Goal: Task Accomplishment & Management: Manage account settings

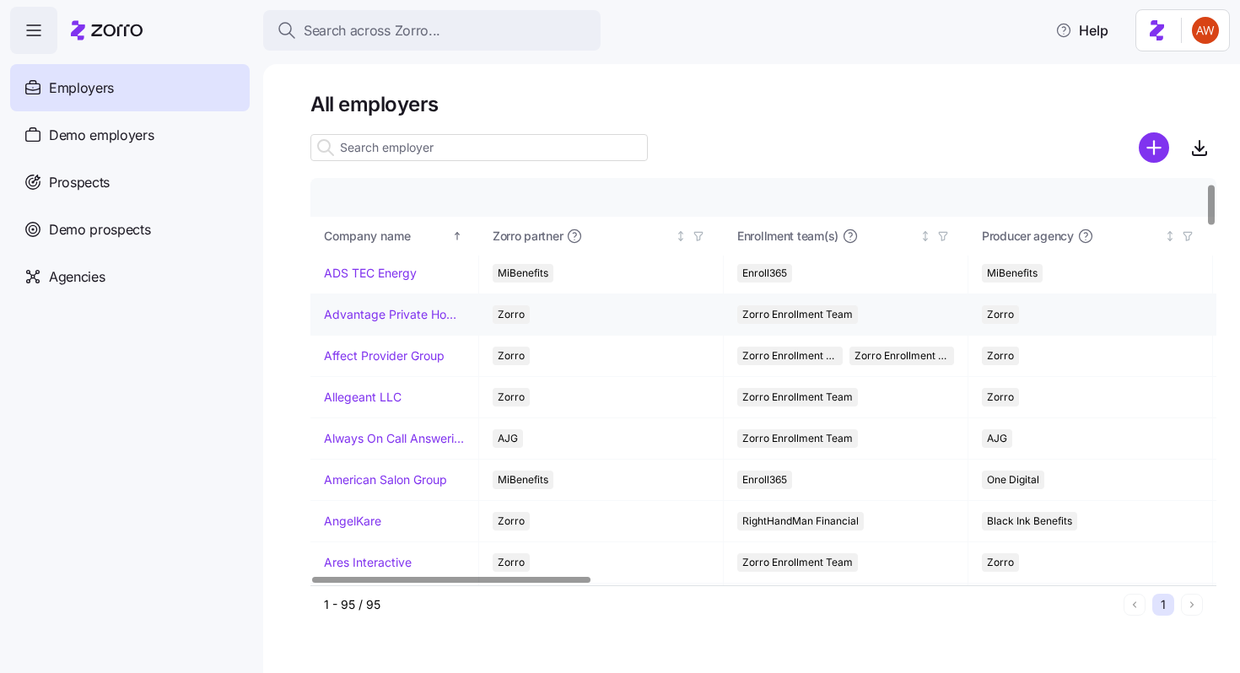
scroll to position [49, 0]
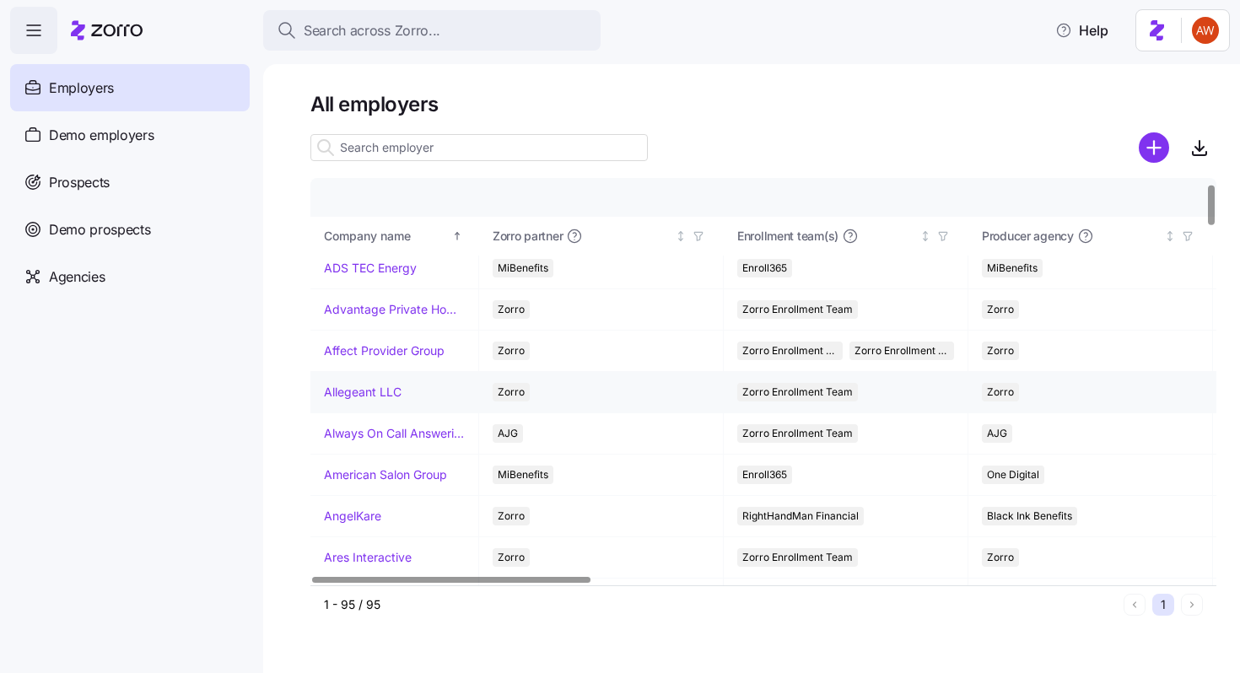
click at [350, 390] on link "Allegeant LLC" at bounding box center [363, 392] width 78 height 17
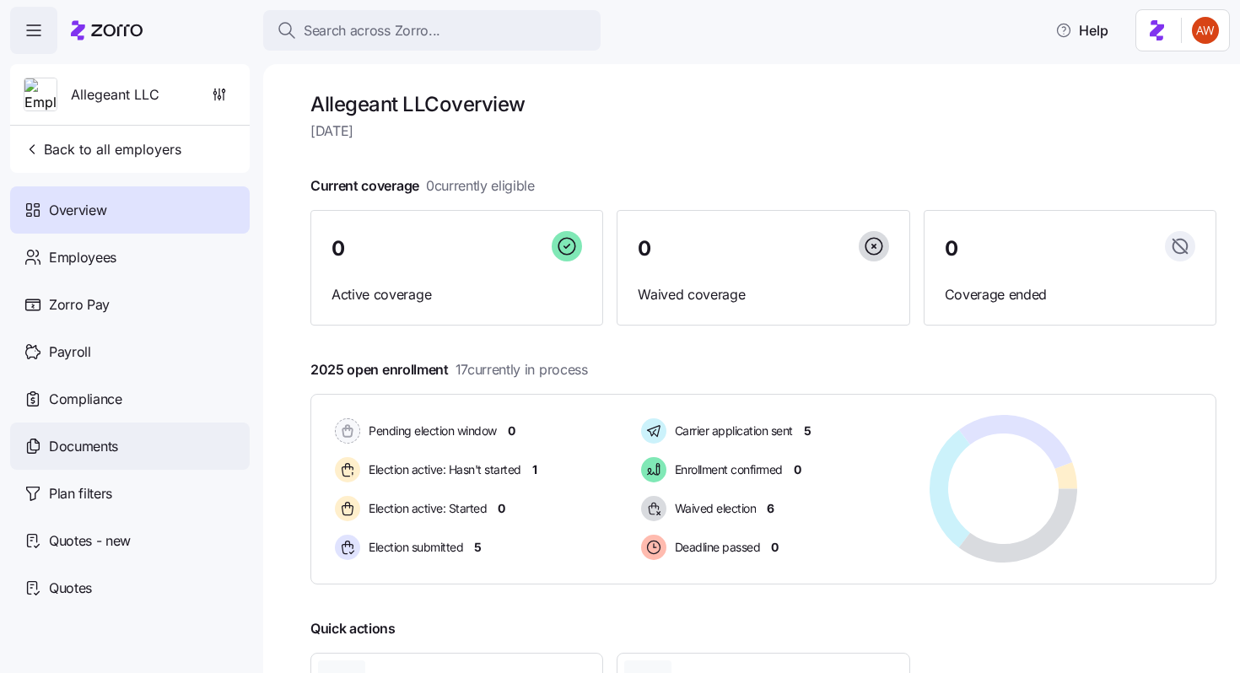
click at [153, 446] on div "Documents" at bounding box center [130, 446] width 240 height 47
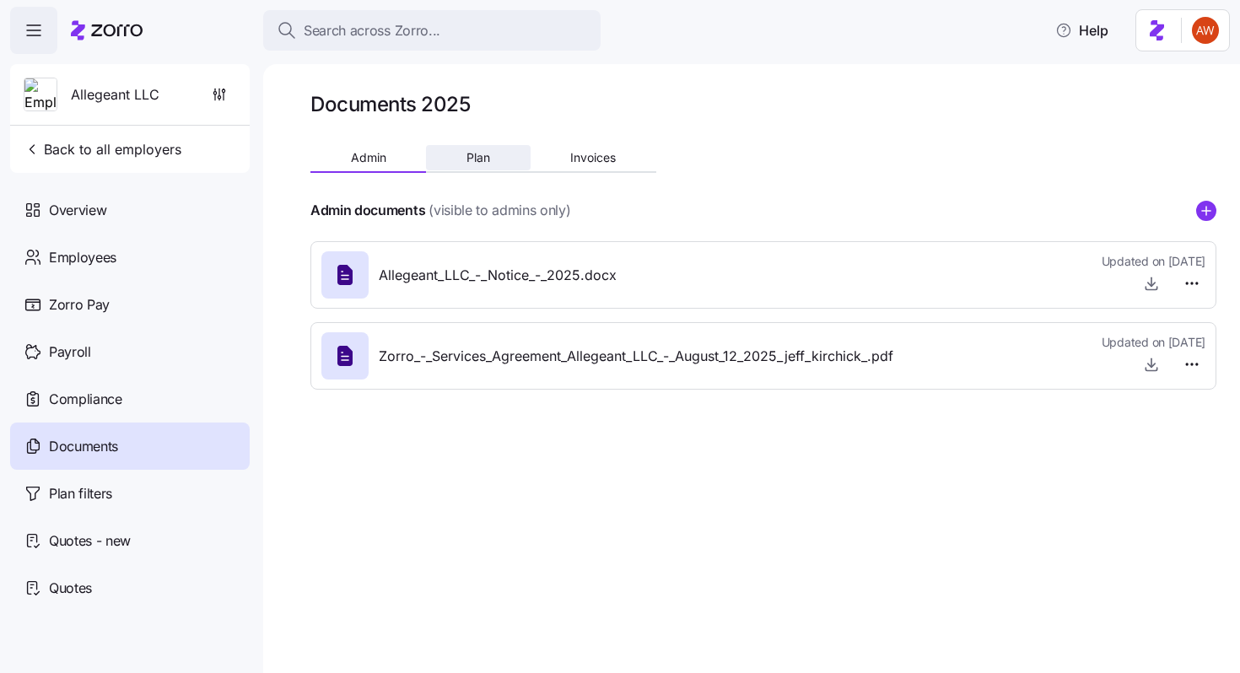
click at [506, 155] on button "Plan" at bounding box center [478, 157] width 104 height 25
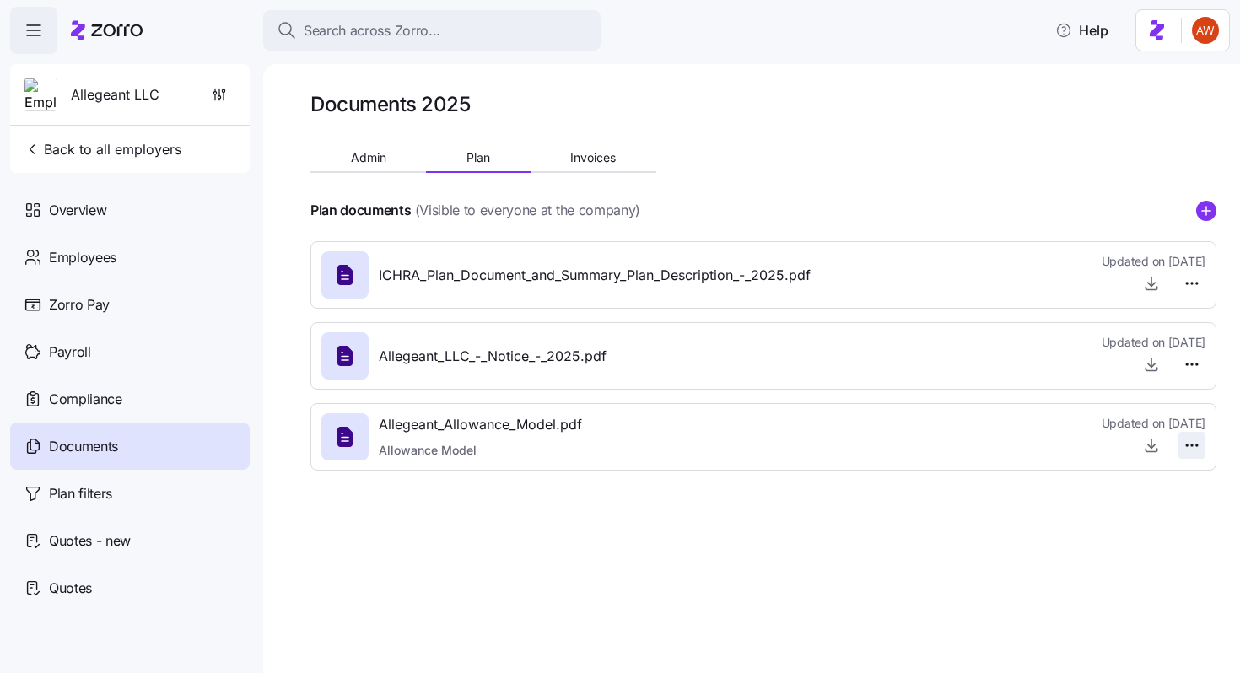
click at [1190, 442] on html "Search across Zorro... Help Allegeant LLC Back to all employers Overview Employ…" at bounding box center [620, 331] width 1240 height 663
click at [1155, 507] on span "Delete" at bounding box center [1151, 510] width 34 height 17
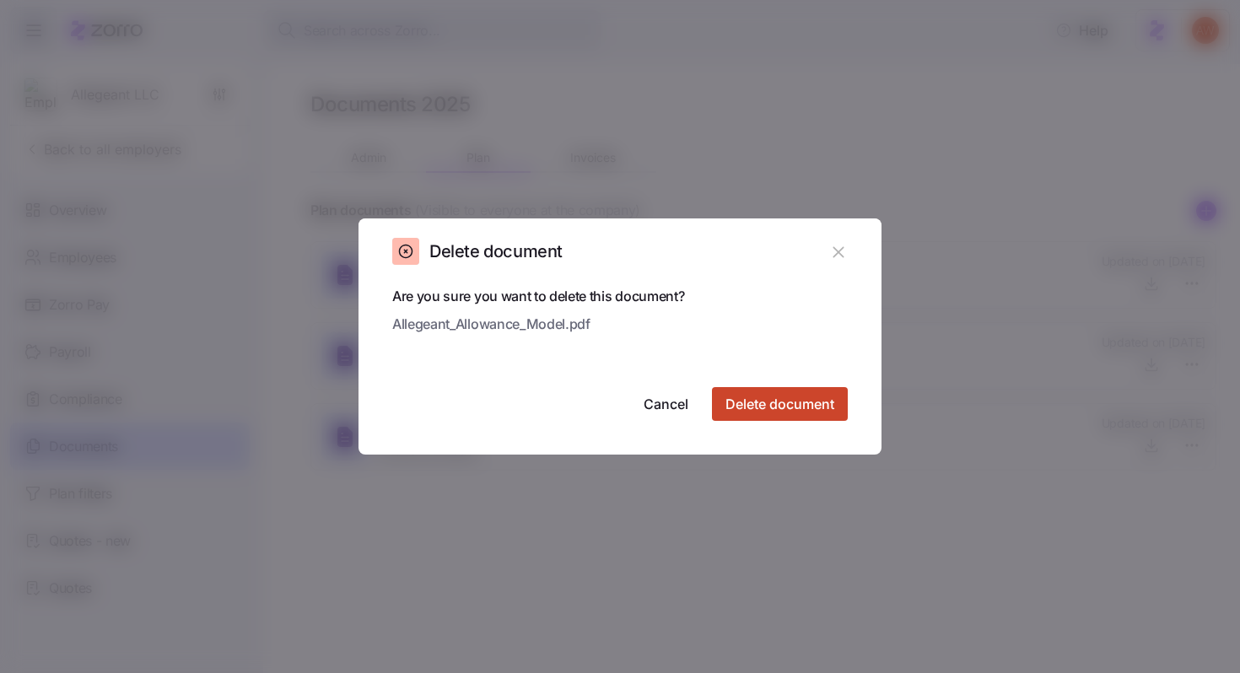
click at [821, 407] on span "Delete document" at bounding box center [779, 404] width 109 height 20
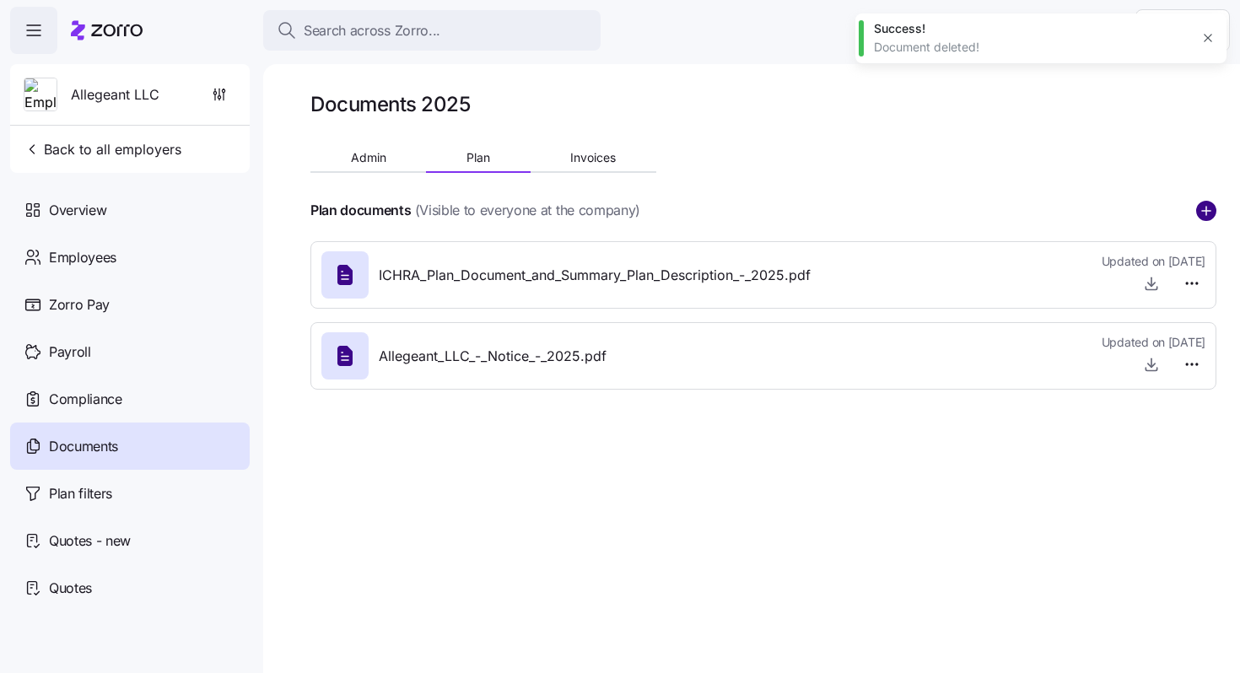
click at [1206, 205] on circle "add icon" at bounding box center [1206, 211] width 19 height 19
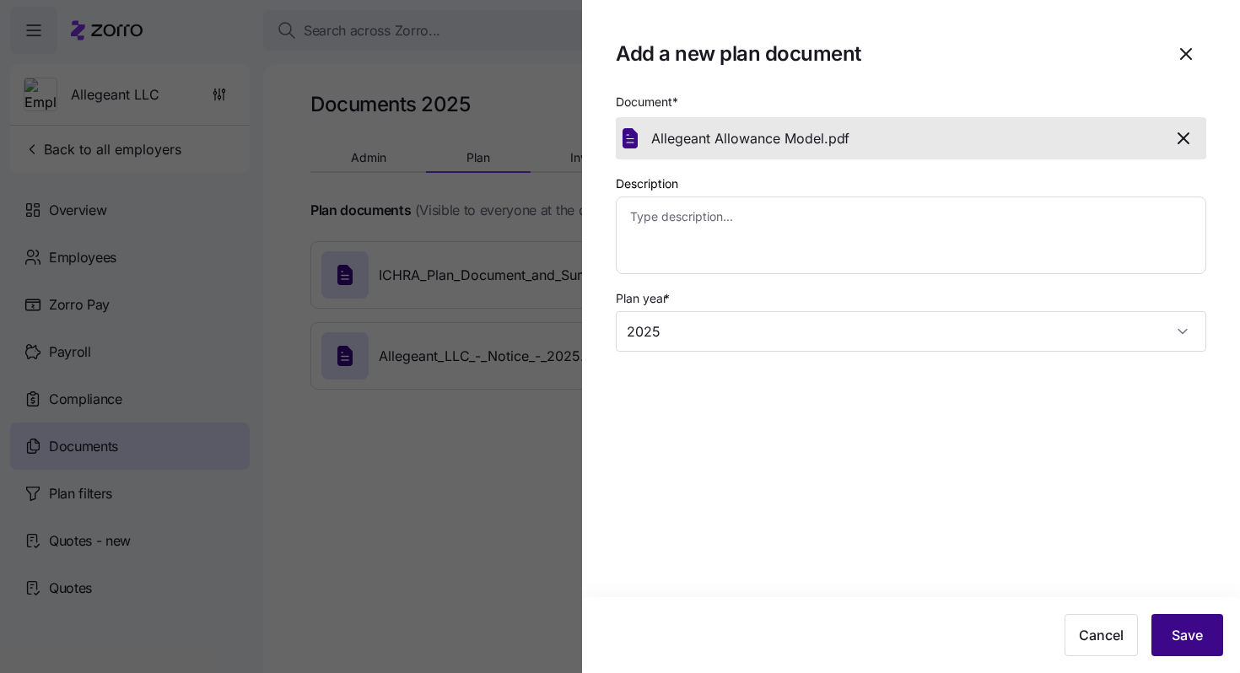
click at [1189, 650] on button "Save" at bounding box center [1187, 635] width 72 height 42
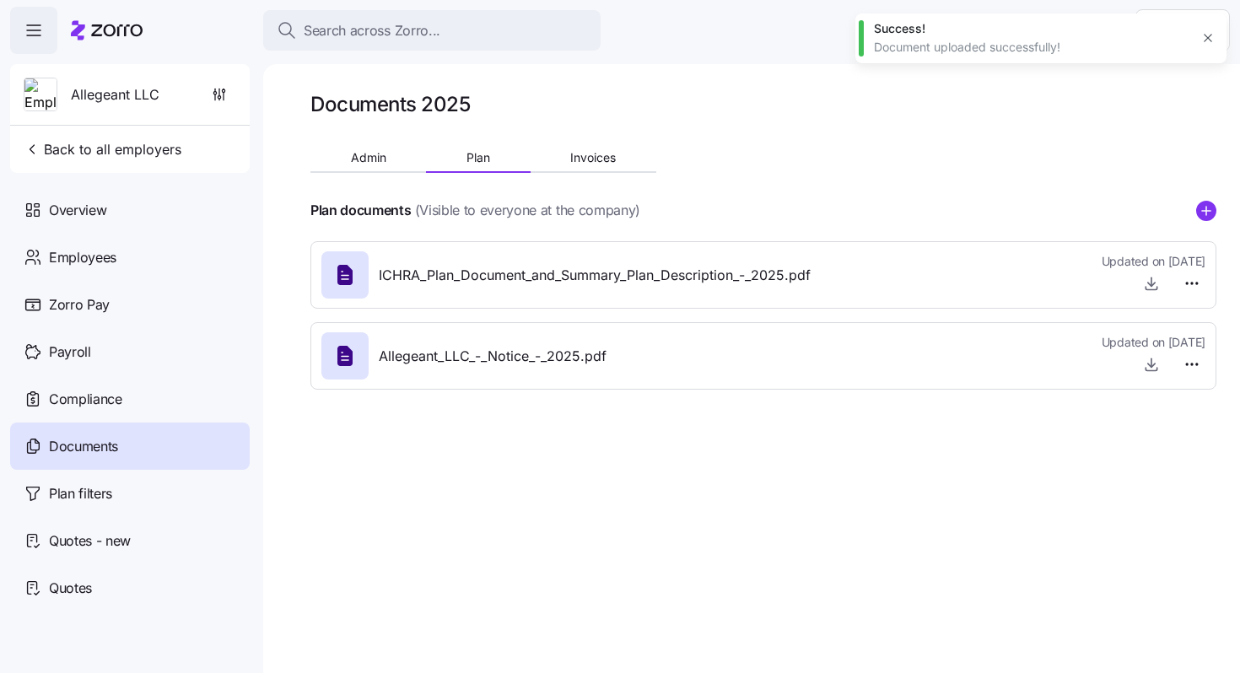
type textarea "x"
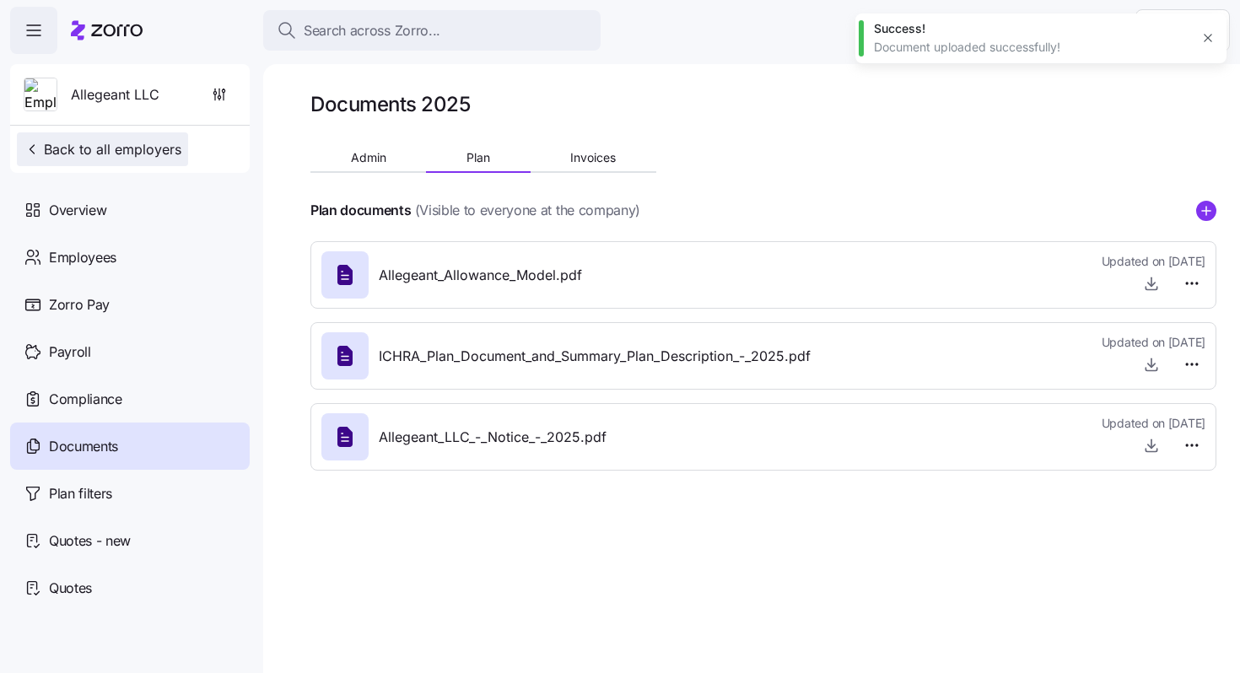
click at [111, 137] on button "Back to all employers" at bounding box center [102, 149] width 171 height 34
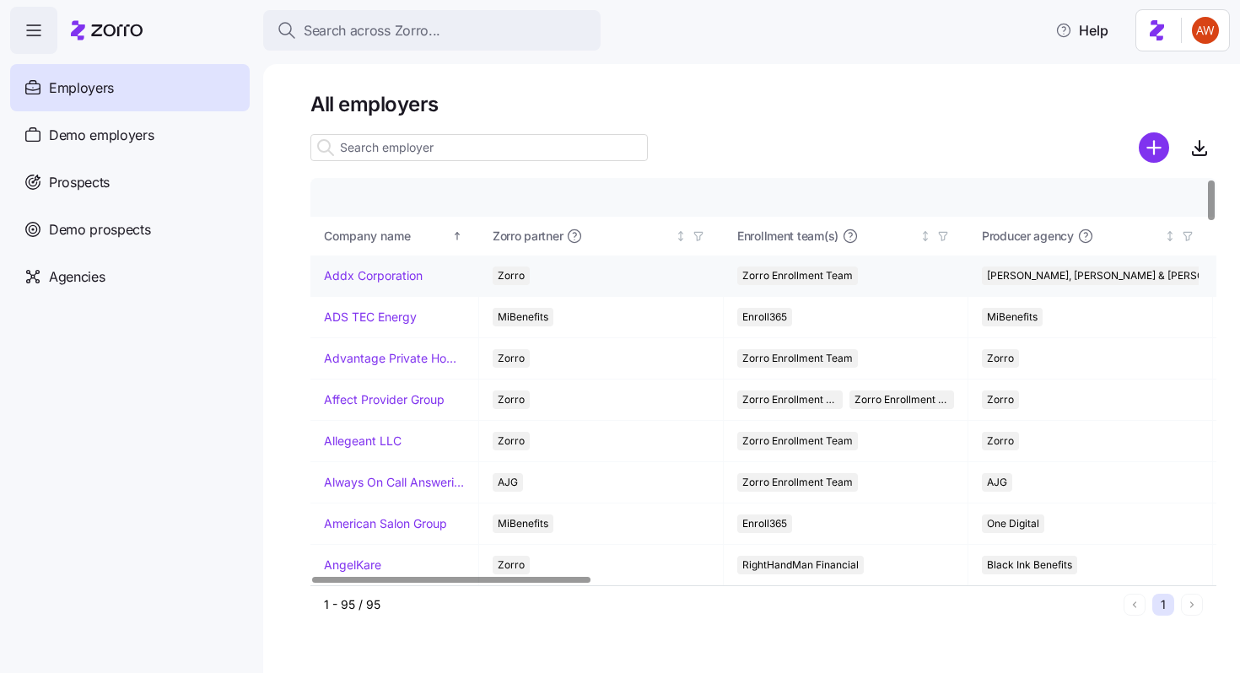
click at [398, 276] on link "Addx Corporation" at bounding box center [373, 275] width 99 height 17
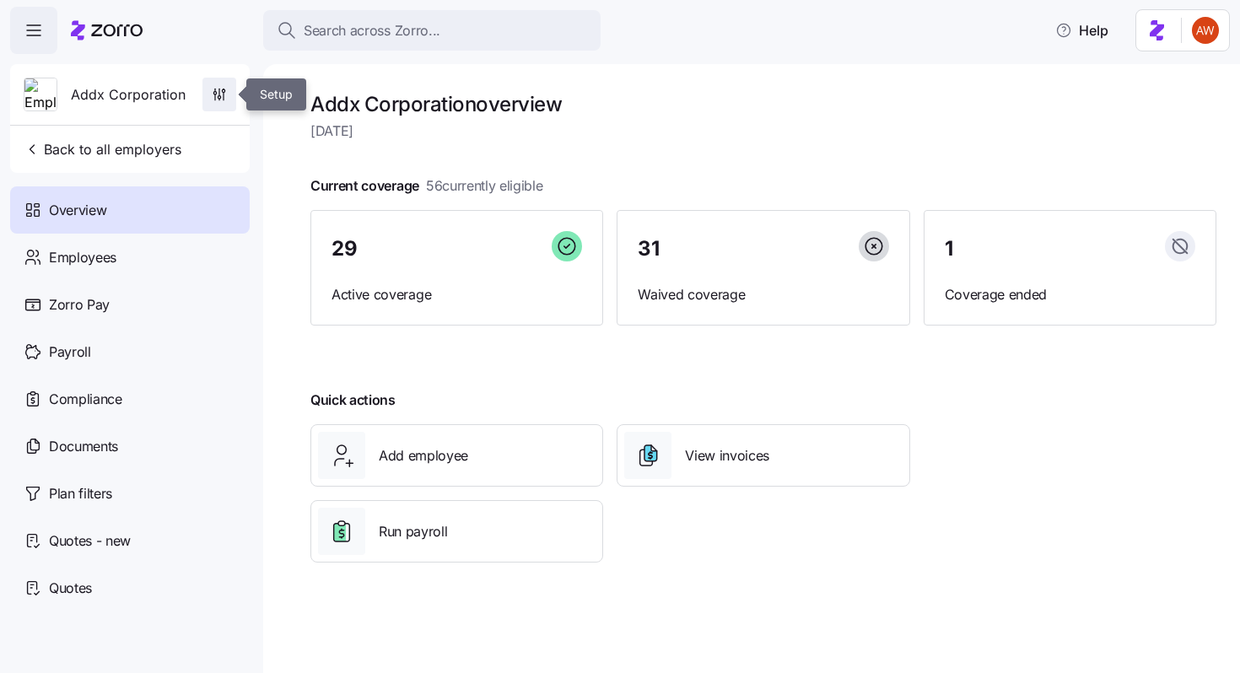
click at [212, 105] on span "button" at bounding box center [219, 94] width 32 height 32
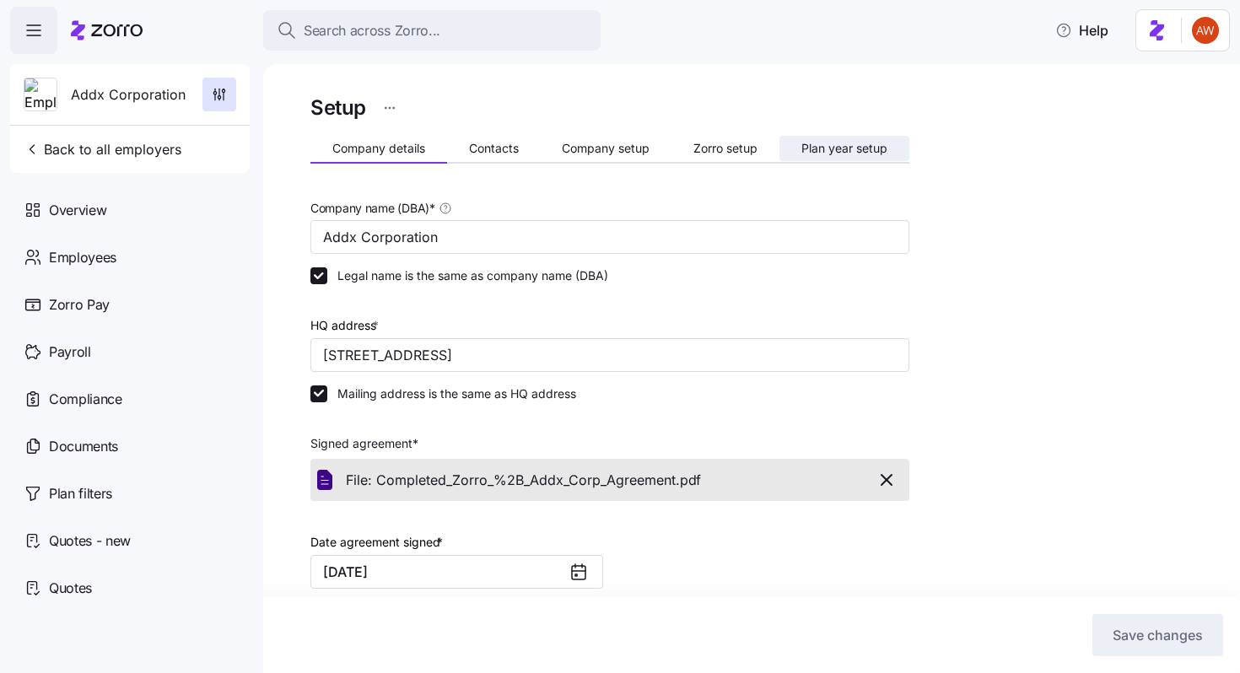
click at [815, 157] on button "Plan year setup" at bounding box center [844, 148] width 130 height 25
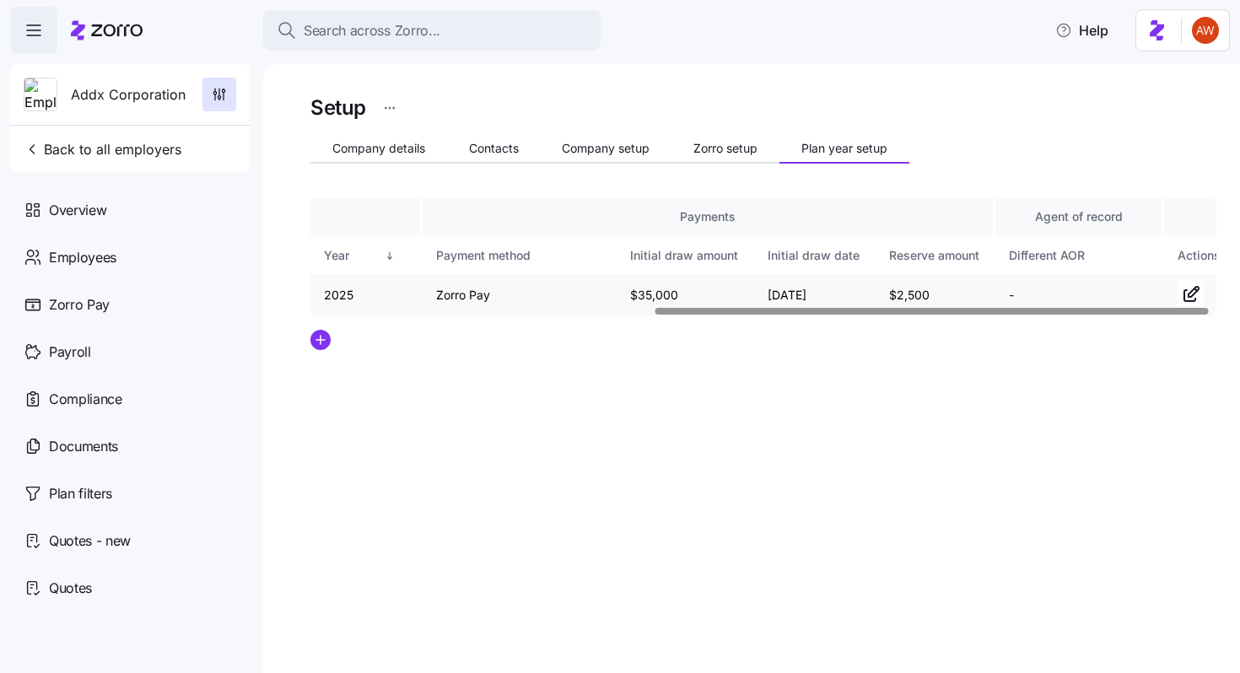
scroll to position [0, 562]
